Goal: Task Accomplishment & Management: Use online tool/utility

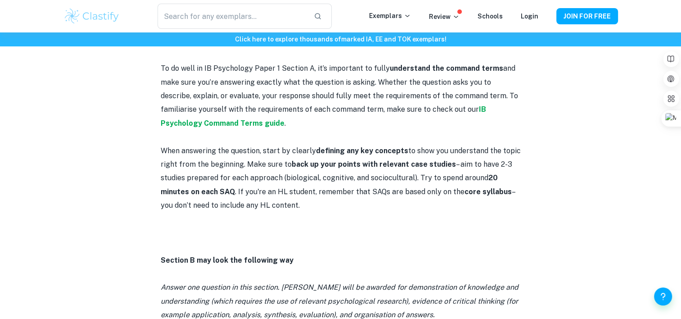
scroll to position [799, 0]
click at [458, 112] on strong "IB Psychology Command Terms guide" at bounding box center [323, 117] width 325 height 22
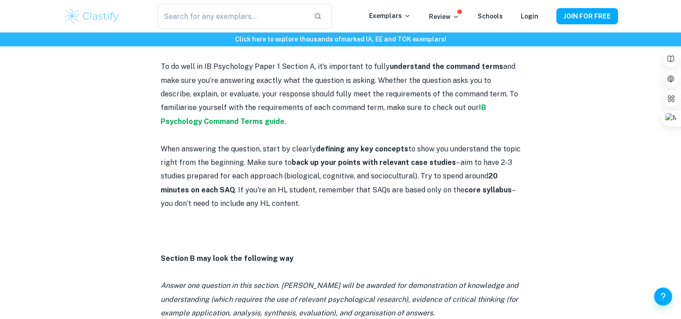
scroll to position [876, 0]
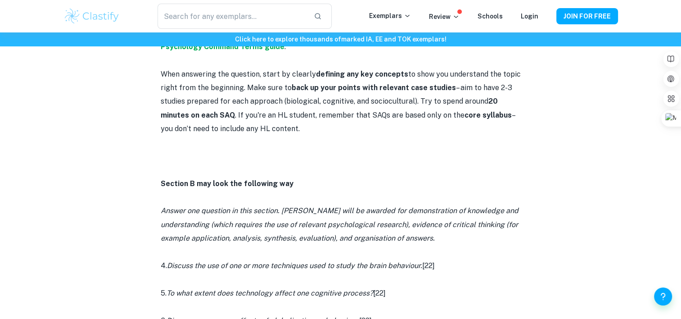
drag, startPoint x: 236, startPoint y: 112, endPoint x: 305, endPoint y: 126, distance: 70.4
click at [305, 126] on p "When answering the question, start by clearly defining any key concepts to show…" at bounding box center [341, 101] width 360 height 68
copy p "If you're an HL student, remember that SAQs are based only on the core syllabus…"
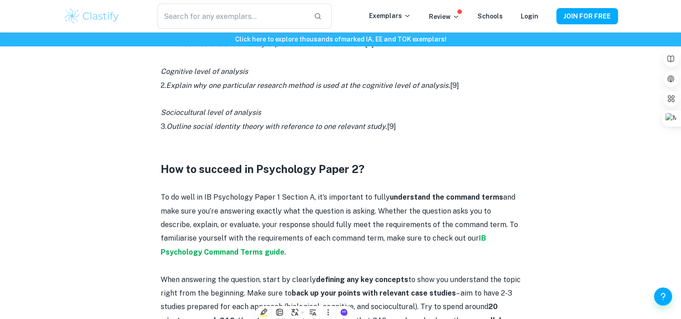
scroll to position [668, 0]
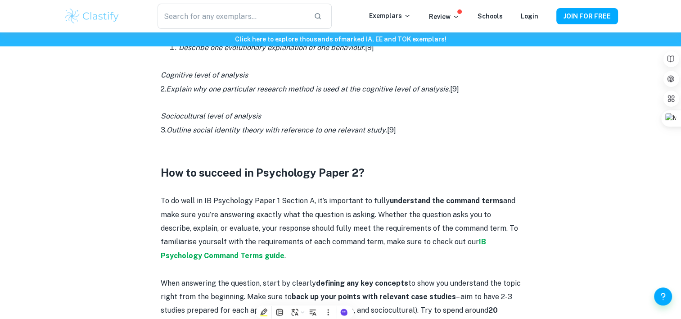
click at [184, 240] on p "To do well in IB Psychology Paper 1 Section A, it’s important to fully understa…" at bounding box center [341, 228] width 360 height 68
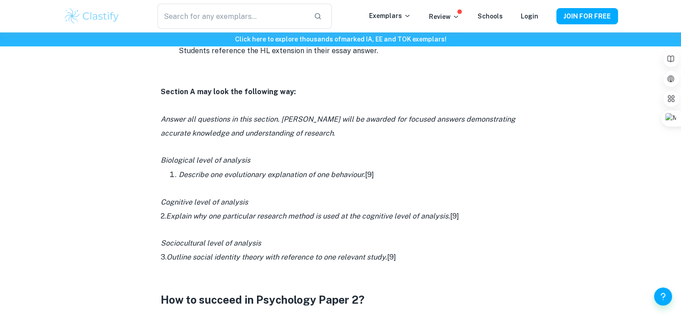
drag, startPoint x: 160, startPoint y: 90, endPoint x: 423, endPoint y: 260, distance: 313.1
click at [423, 260] on div "IB Psychology Paper 1 By Wojtek • [DATE] Get feedback on your Psychology IA Mar…" at bounding box center [340, 262] width 554 height 1467
copy div "Section A may look the following way: Answer all questions in this section. [PE…"
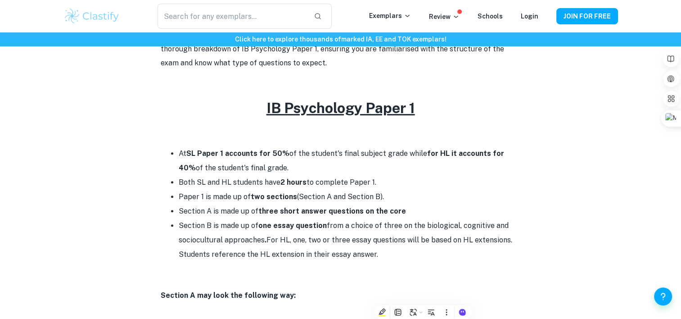
scroll to position [426, 0]
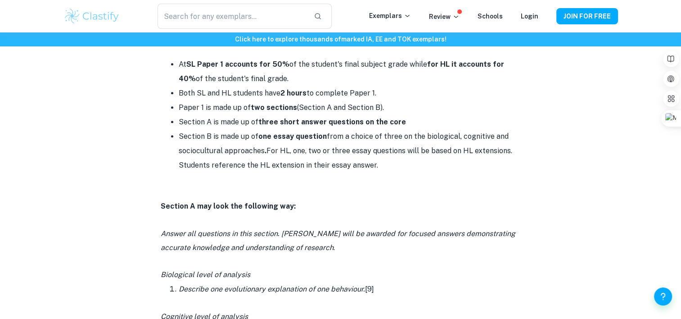
click at [286, 178] on p at bounding box center [341, 178] width 360 height 13
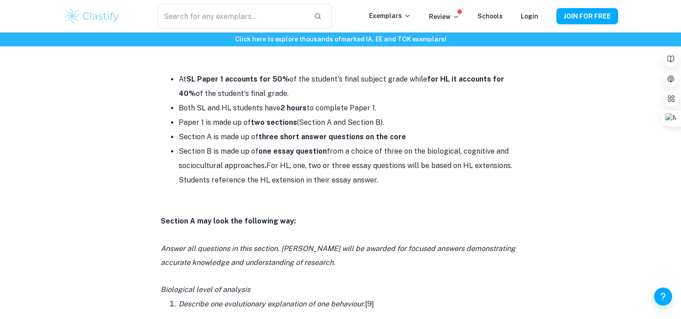
scroll to position [412, 0]
drag, startPoint x: 178, startPoint y: 76, endPoint x: 376, endPoint y: 177, distance: 221.7
click at [376, 177] on ul "At SL Paper 1 accounts for 50% of the student's final subject grade while for H…" at bounding box center [341, 129] width 360 height 115
copy ul "At SL Paper 1 accounts for 50% of the student's final subject grade while for H…"
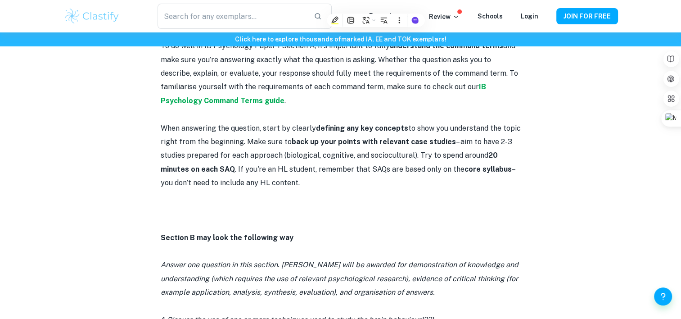
scroll to position [876, 0]
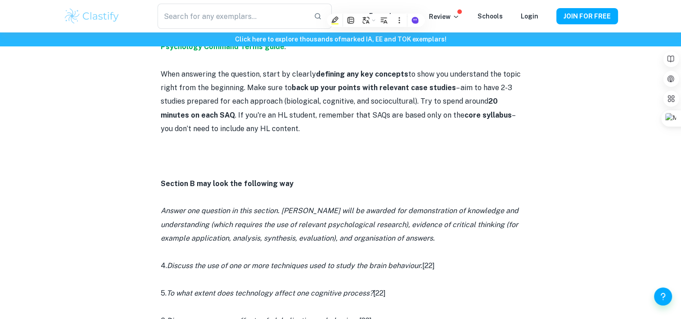
click at [282, 192] on p at bounding box center [341, 196] width 360 height 13
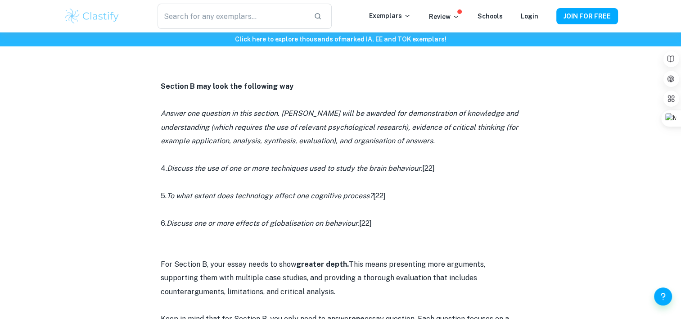
drag, startPoint x: 161, startPoint y: 87, endPoint x: 405, endPoint y: 225, distance: 280.4
copy div "Section B may look the following way Answer one question in this section. [PERS…"
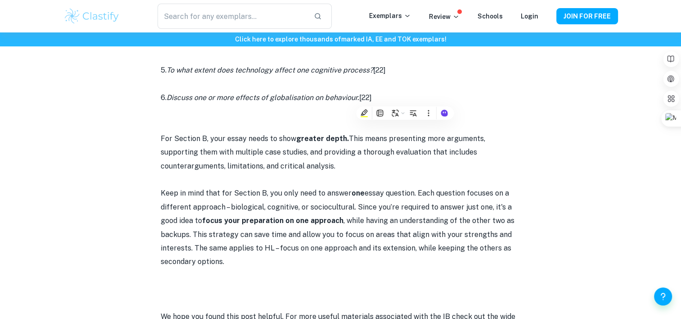
click at [247, 184] on p at bounding box center [341, 179] width 360 height 13
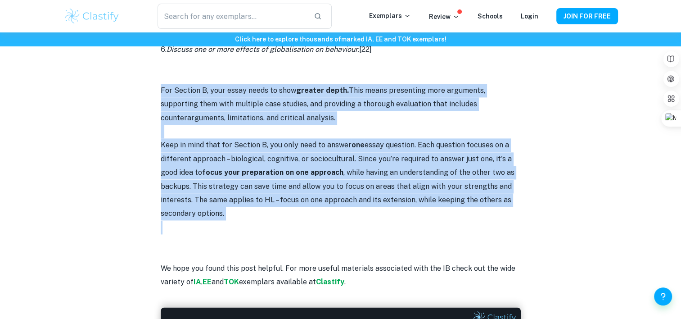
drag, startPoint x: 157, startPoint y: 88, endPoint x: 261, endPoint y: 221, distance: 168.6
copy div "For Section B, your essay needs to show greater depth. This means presenting mo…"
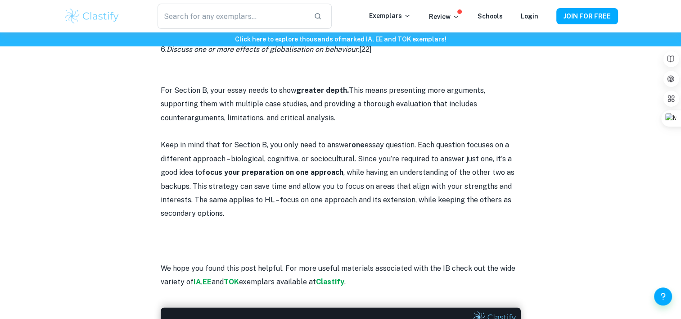
click at [444, 243] on p at bounding box center [341, 240] width 360 height 13
click at [219, 229] on p at bounding box center [341, 226] width 360 height 13
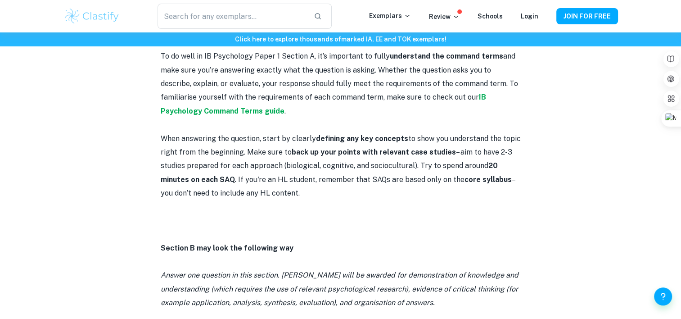
scroll to position [745, 0]
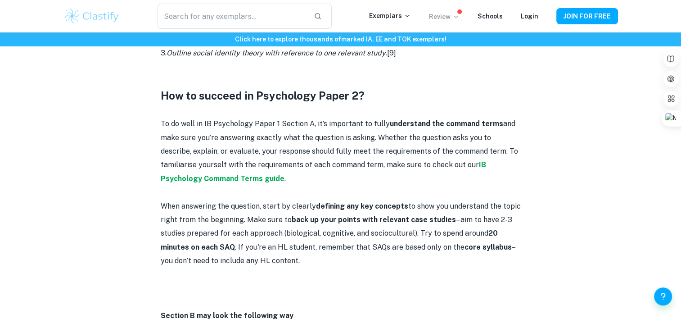
click at [448, 12] on p "Review" at bounding box center [444, 17] width 31 height 10
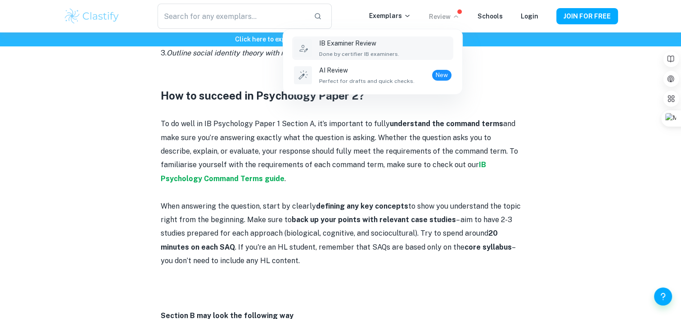
click at [421, 55] on div "IB Examiner Review Done by certifier IB examiners." at bounding box center [385, 48] width 132 height 20
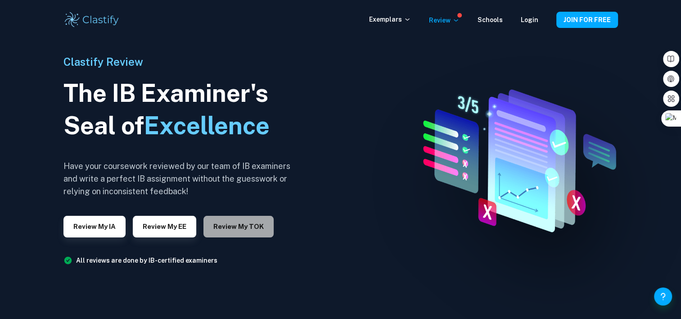
click at [220, 229] on button "Review my TOK" at bounding box center [238, 226] width 70 height 22
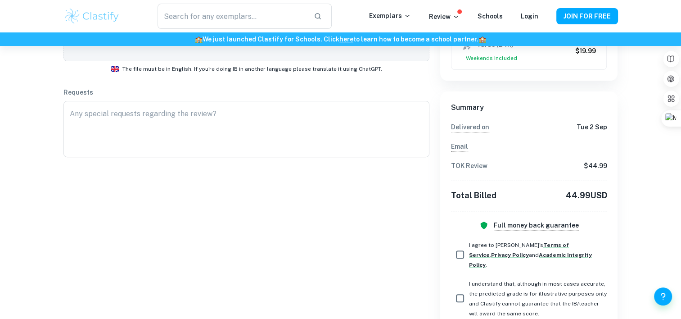
scroll to position [300, 0]
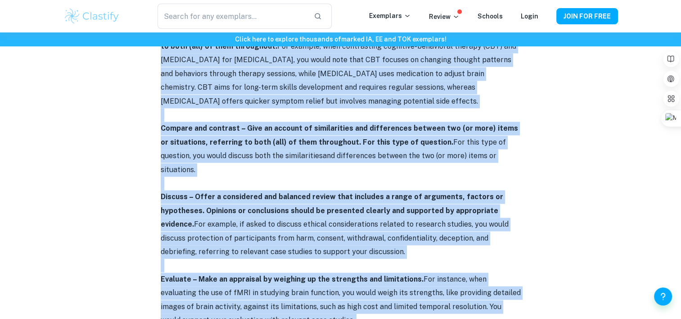
scroll to position [1630, 0]
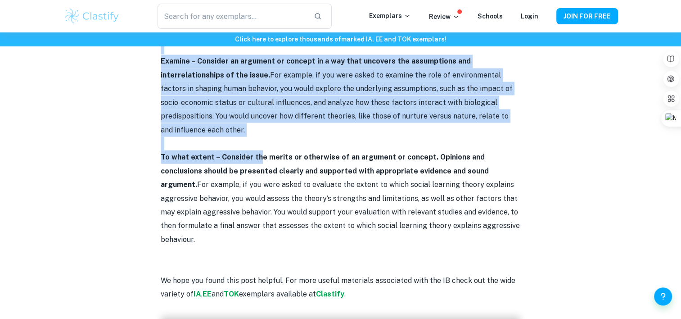
drag, startPoint x: 230, startPoint y: 80, endPoint x: 495, endPoint y: 195, distance: 288.3
copy div "LO Ipsumdolor Sitamet Conse Adipis – Elit sed doeiusm tempori ut l etdo, magnaa…"
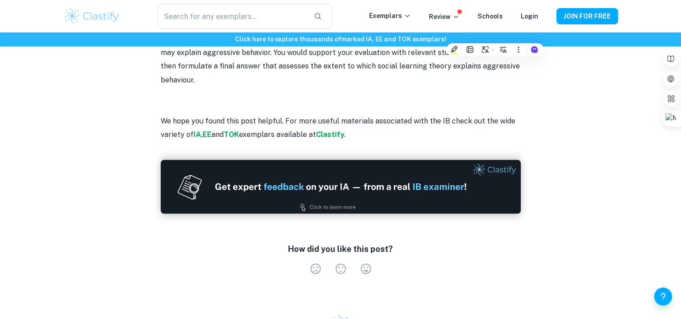
scroll to position [1789, 0]
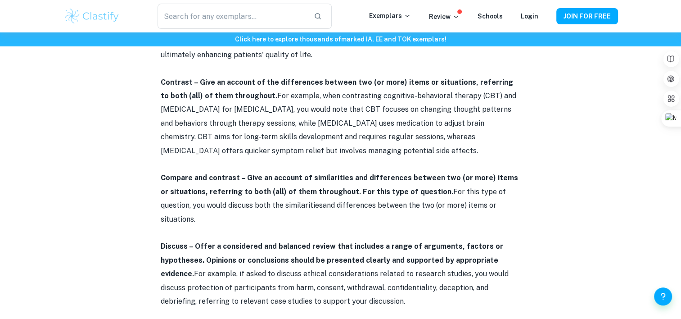
scroll to position [1274, 0]
